Goal: Information Seeking & Learning: Learn about a topic

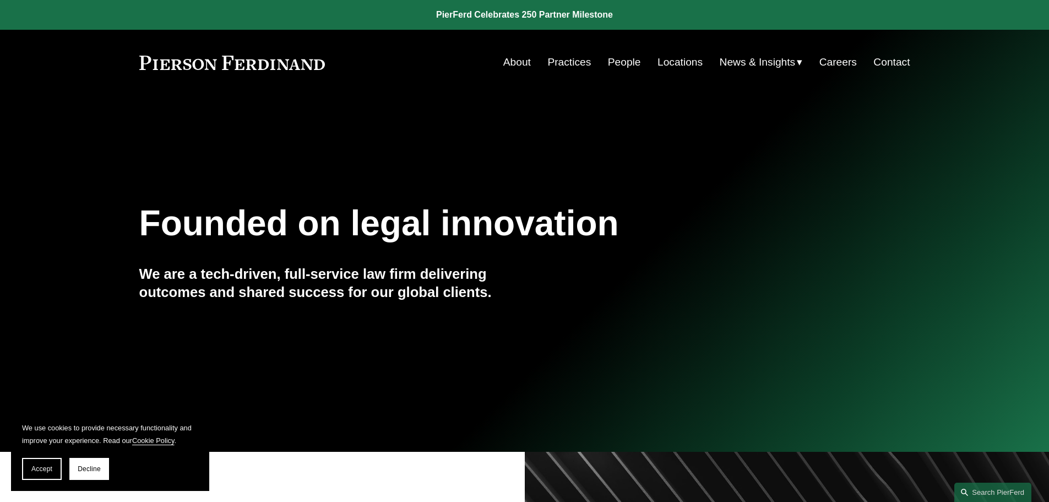
click at [624, 62] on link "People" at bounding box center [624, 62] width 33 height 21
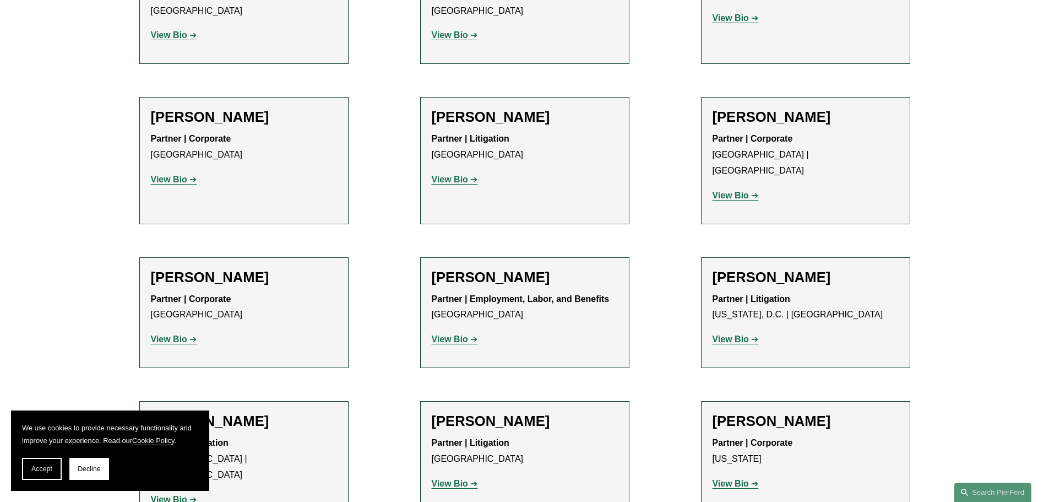
scroll to position [8267, 0]
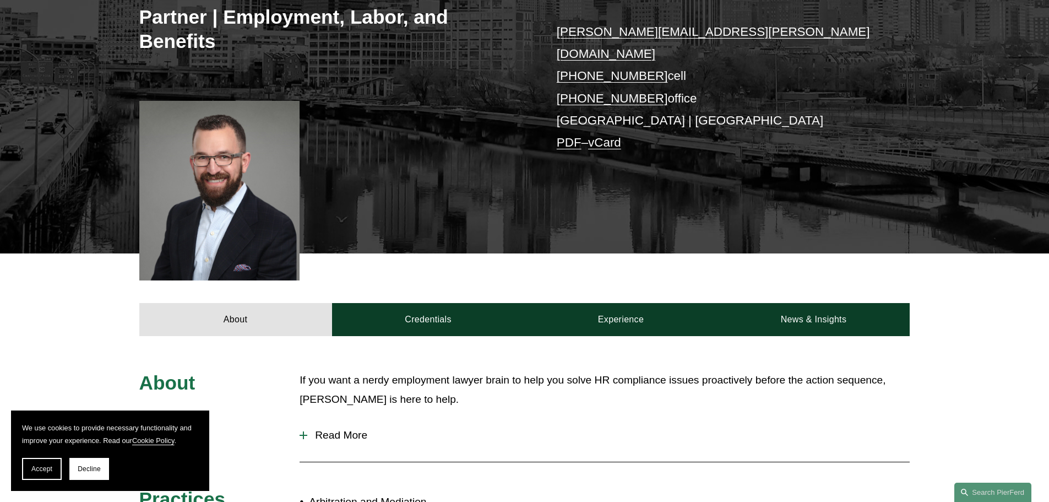
scroll to position [223, 0]
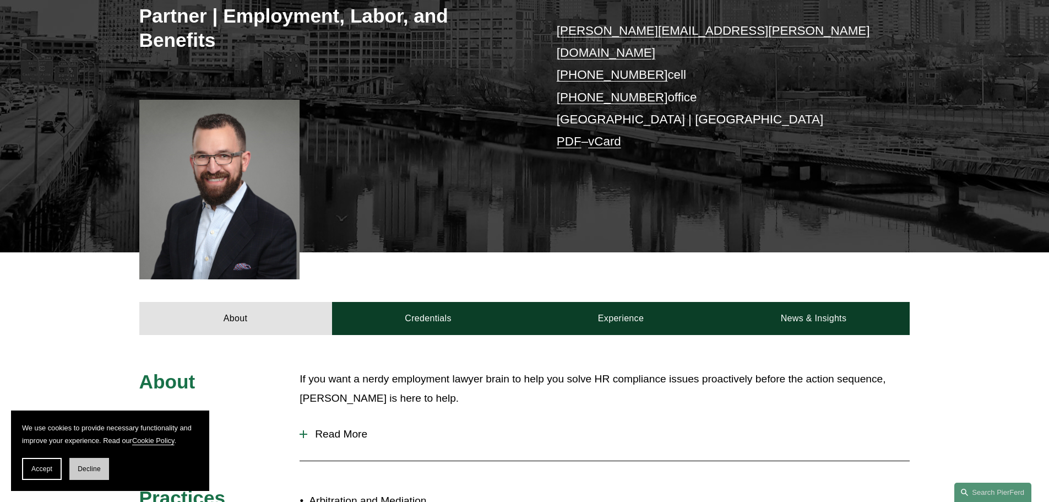
click at [82, 468] on span "Decline" at bounding box center [89, 469] width 23 height 8
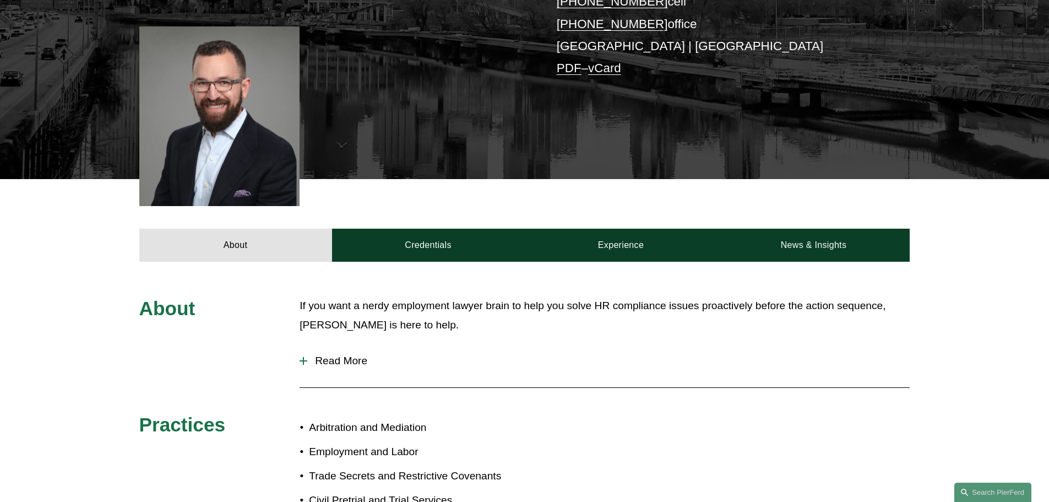
scroll to position [295, 0]
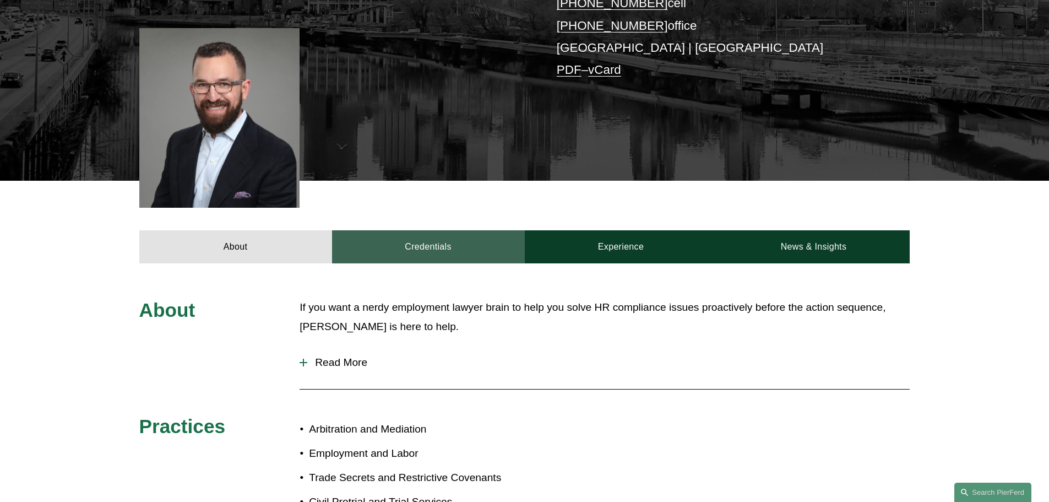
click at [428, 234] on link "Credentials" at bounding box center [428, 246] width 193 height 33
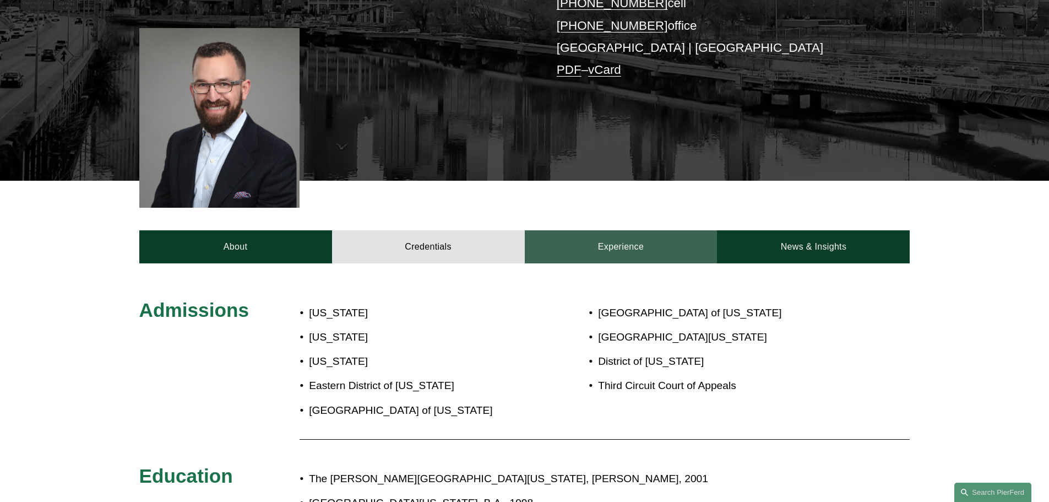
click at [647, 230] on link "Experience" at bounding box center [621, 246] width 193 height 33
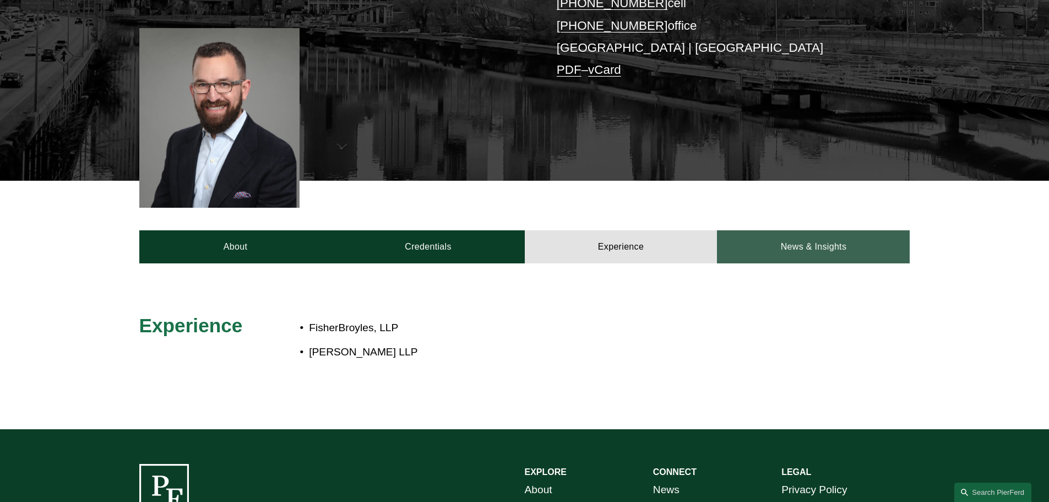
click at [766, 230] on link "News & Insights" at bounding box center [813, 246] width 193 height 33
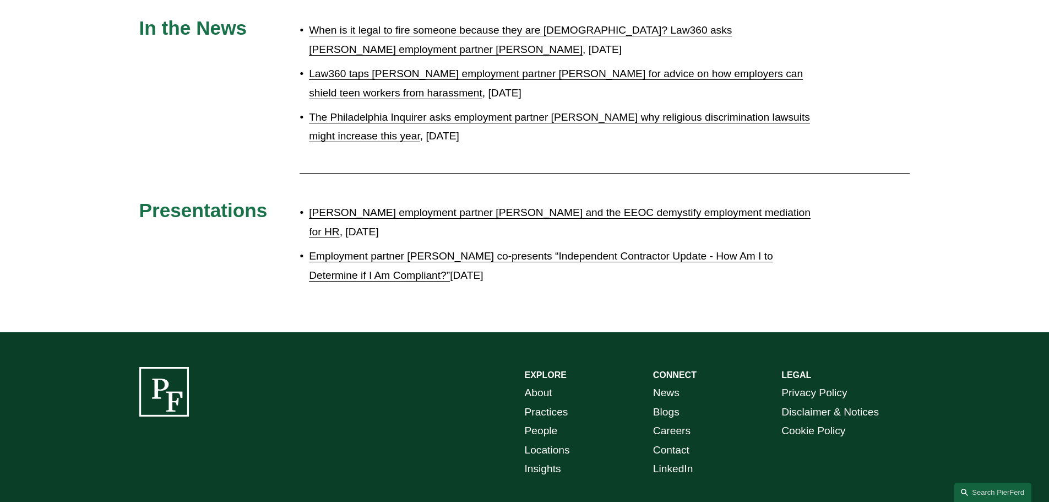
scroll to position [826, 0]
